Goal: Communication & Community: Answer question/provide support

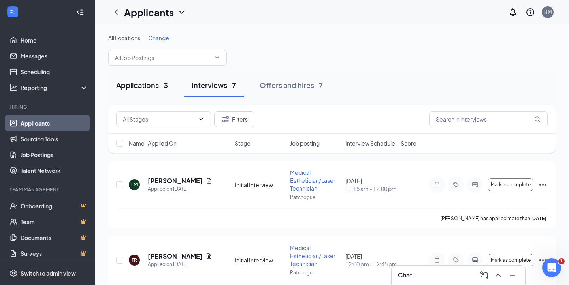
click at [155, 93] on button "Applications · 3" at bounding box center [142, 86] width 68 height 24
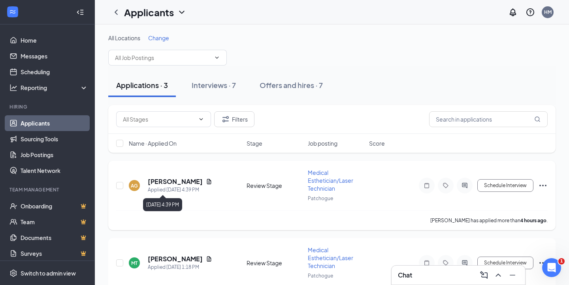
scroll to position [7, 0]
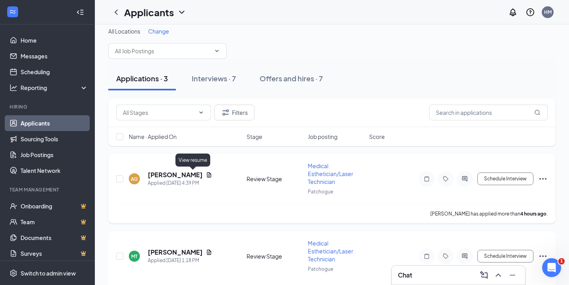
click at [206, 174] on icon "Document" at bounding box center [209, 175] width 6 height 6
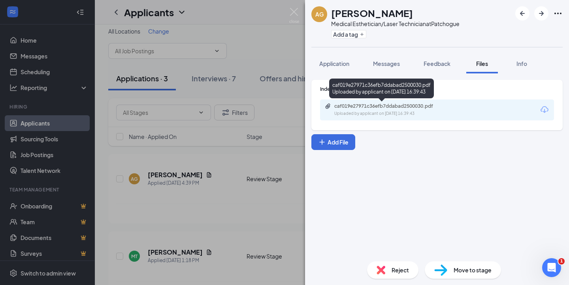
click at [352, 102] on div "caf019e27971c36efb7ddabad2500030.pdf Uploaded by applicant on [DATE] 16:39:43" at bounding box center [437, 110] width 234 height 21
click at [349, 112] on div "Uploaded by applicant on [DATE] 16:39:43" at bounding box center [394, 114] width 119 height 6
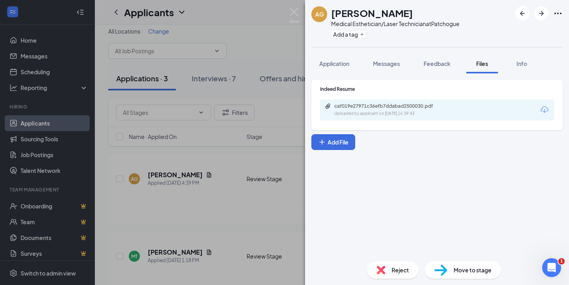
click at [209, 198] on div "AG [PERSON_NAME] Medical Esthetician/Laser Technician at [GEOGRAPHIC_DATA] Add …" at bounding box center [284, 142] width 569 height 285
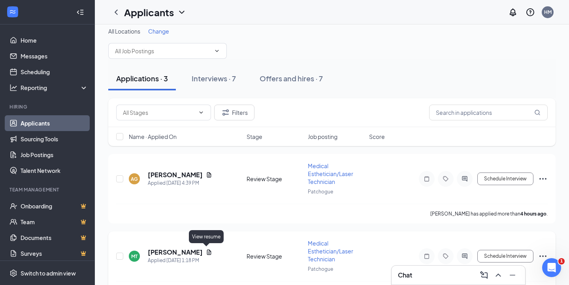
click at [206, 253] on icon "Document" at bounding box center [209, 253] width 6 height 6
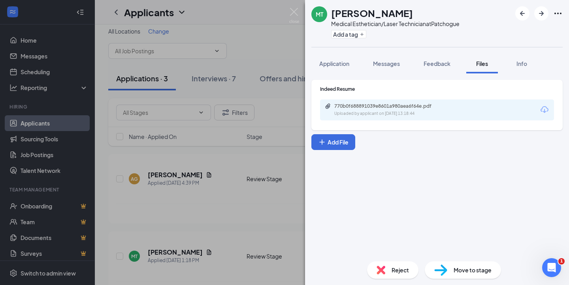
click at [343, 120] on div "770b0f688891039e8601a980aea6f64e.pdf Uploaded by applicant on [DATE] 13:18:44" at bounding box center [437, 110] width 234 height 21
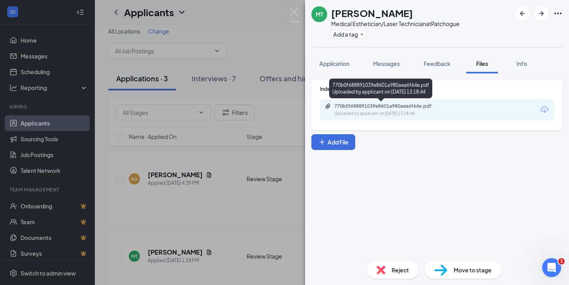
click at [343, 110] on div "770b0f688891039e8601a980aea6f64e.pdf Uploaded by applicant on [DATE] 13:18:44" at bounding box center [389, 110] width 128 height 14
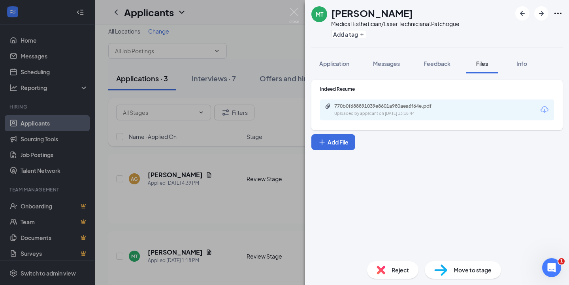
click at [250, 226] on div "MT [PERSON_NAME] Medical Esthetician/Laser Technician at [GEOGRAPHIC_DATA] Add …" at bounding box center [284, 142] width 569 height 285
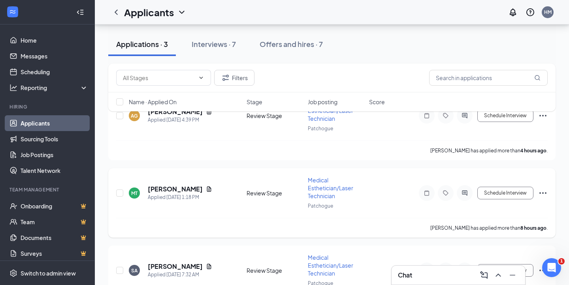
scroll to position [83, 0]
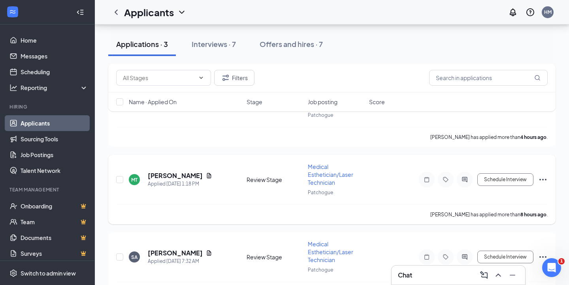
click at [543, 177] on icon "Ellipses" at bounding box center [543, 179] width 9 height 9
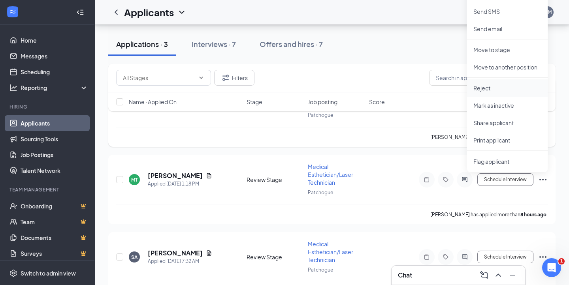
click at [492, 90] on p "Reject" at bounding box center [508, 88] width 68 height 8
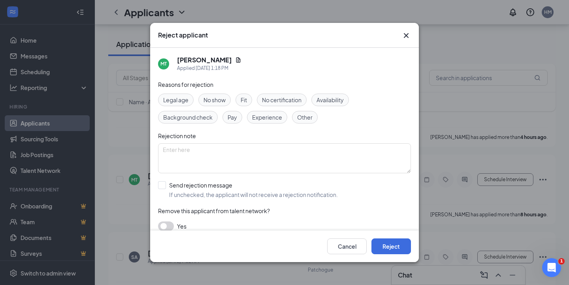
click at [267, 121] on div "Experience" at bounding box center [267, 117] width 40 height 13
click at [397, 243] on button "Reject" at bounding box center [392, 247] width 40 height 16
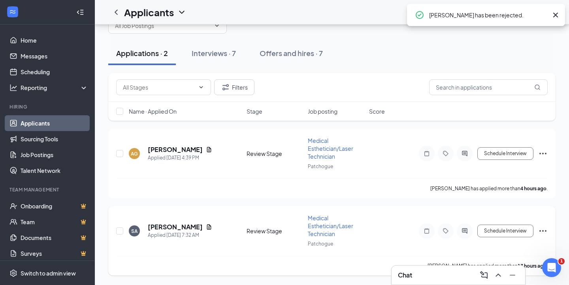
scroll to position [31, 0]
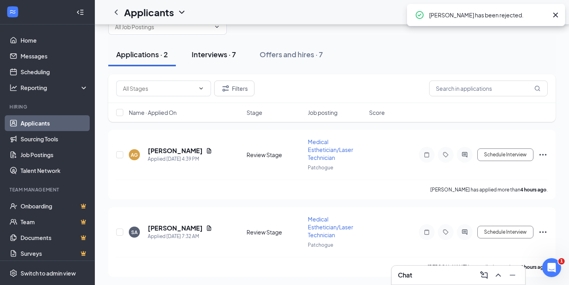
click at [223, 51] on div "Interviews · 7" at bounding box center [214, 54] width 44 height 10
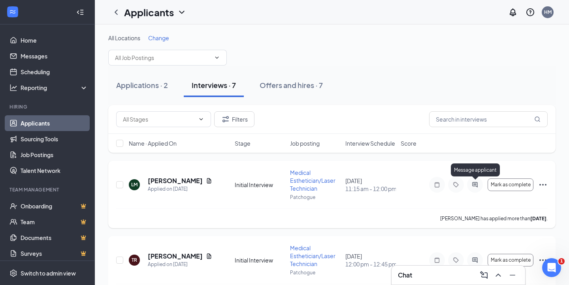
click at [473, 188] on icon "ActiveChat" at bounding box center [475, 185] width 9 height 6
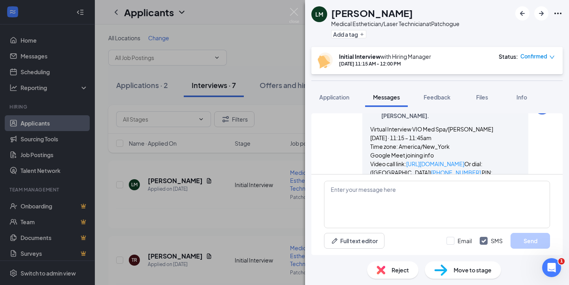
scroll to position [268, 0]
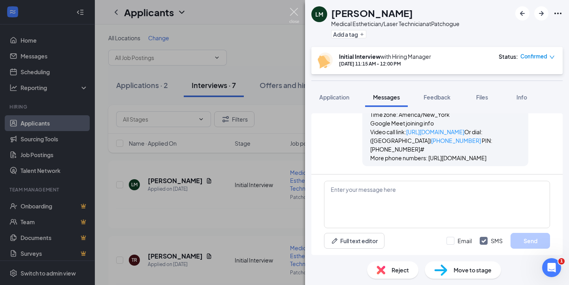
click at [291, 13] on img at bounding box center [294, 15] width 10 height 15
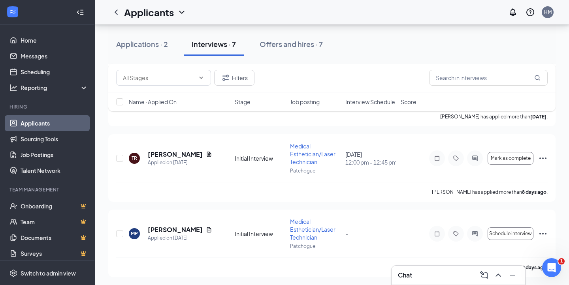
scroll to position [106, 0]
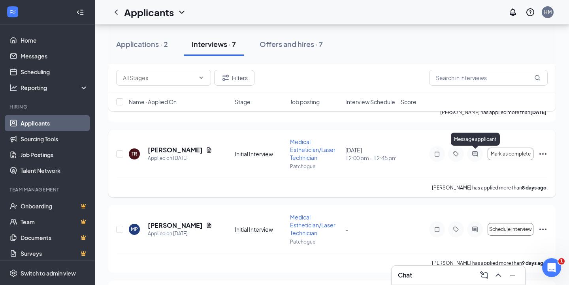
click at [471, 153] on icon "ActiveChat" at bounding box center [475, 154] width 9 height 6
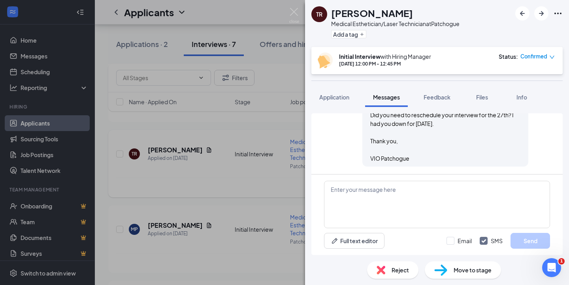
scroll to position [331, 0]
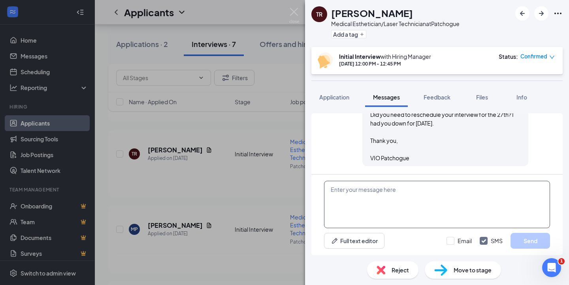
paste textarea "Virtual Interview VIO Med Spa/[PERSON_NAME] [DATE] · 12:00 – 12:30pm Time zone:…"
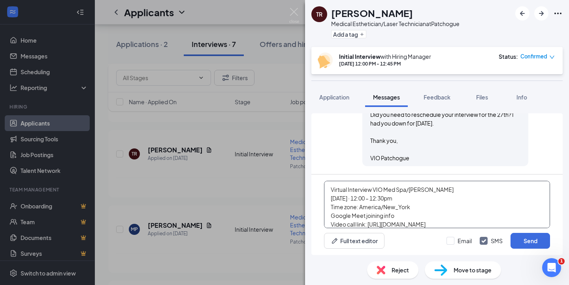
click at [332, 189] on textarea "Virtual Interview VIO Med Spa/[PERSON_NAME] [DATE] · 12:00 – 12:30pm Time zone:…" at bounding box center [437, 204] width 226 height 47
drag, startPoint x: 410, startPoint y: 189, endPoint x: 385, endPoint y: 189, distance: 25.7
click at [385, 189] on textarea "Reminder for your appointment [DATE]: Virtual Interview VIO Med Spa/[PERSON_NAM…" at bounding box center [437, 204] width 226 height 47
type textarea "Reminder for your virtual interview [DATE]: Virtual Interview VIO Med Spa/[PERS…"
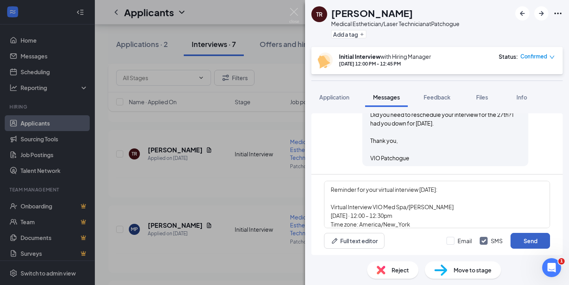
click at [519, 240] on button "Send" at bounding box center [531, 241] width 40 height 16
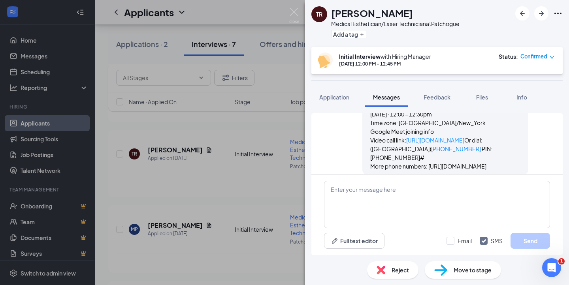
scroll to position [459, 0]
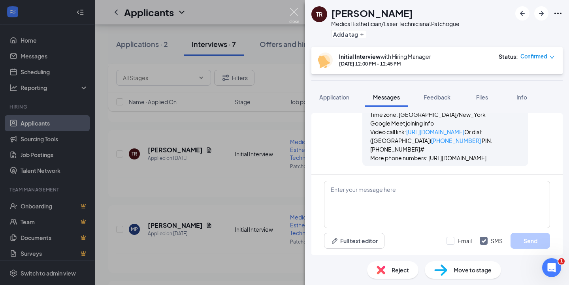
click at [297, 8] on img at bounding box center [294, 15] width 10 height 15
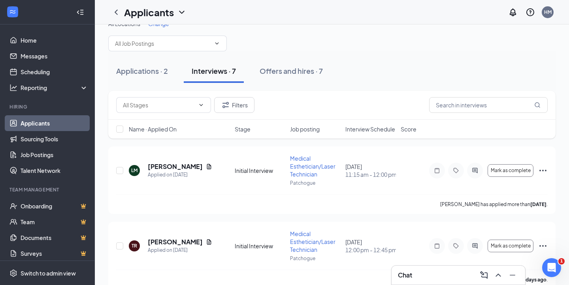
scroll to position [13, 0]
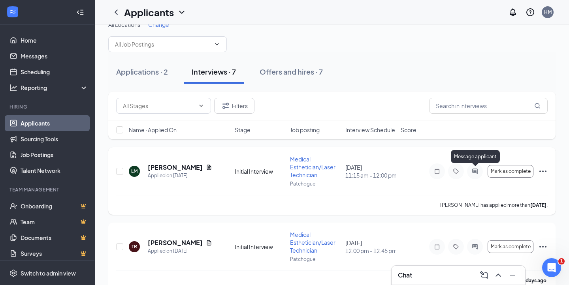
click at [473, 171] on icon "ActiveChat" at bounding box center [475, 171] width 9 height 6
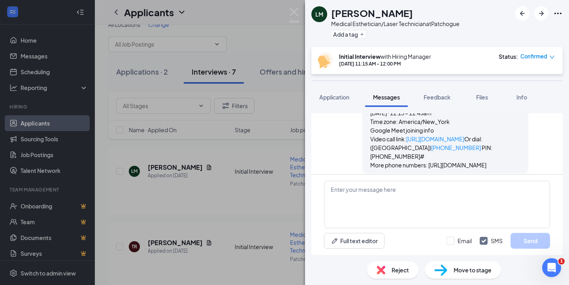
scroll to position [268, 0]
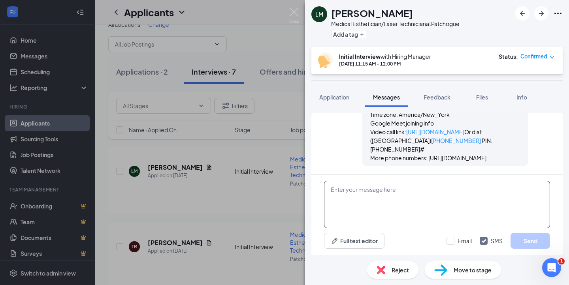
click at [403, 193] on textarea at bounding box center [437, 204] width 226 height 47
type textarea "w"
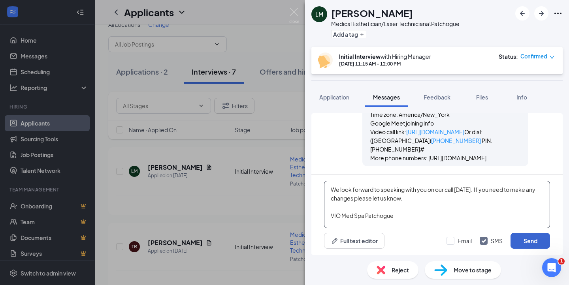
type textarea "We look forward to speaking with you on our call [DATE]. If you need to make an…"
click at [531, 241] on button "Send" at bounding box center [531, 241] width 40 height 16
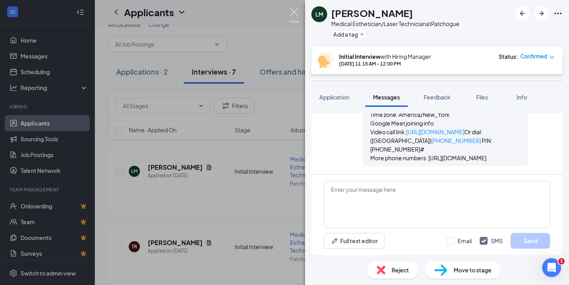
scroll to position [335, 0]
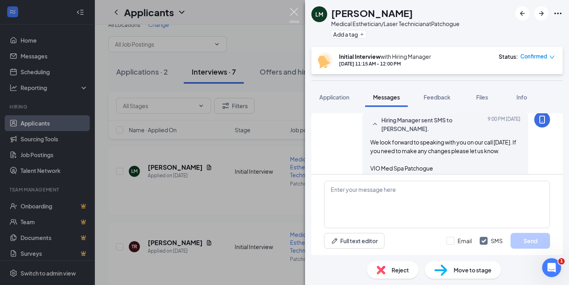
click at [295, 10] on img at bounding box center [294, 15] width 10 height 15
